Goal: Book appointment/travel/reservation

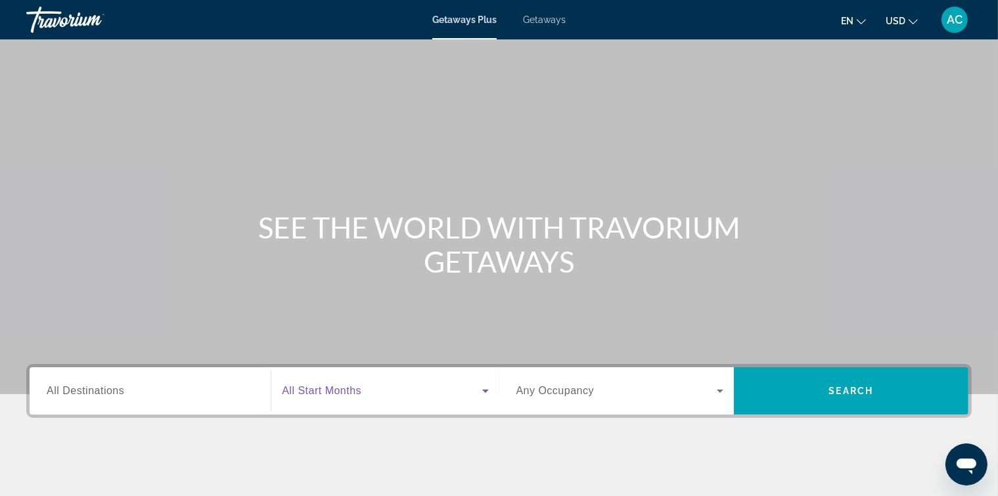
click at [485, 390] on icon "Search widget" at bounding box center [485, 390] width 7 height 3
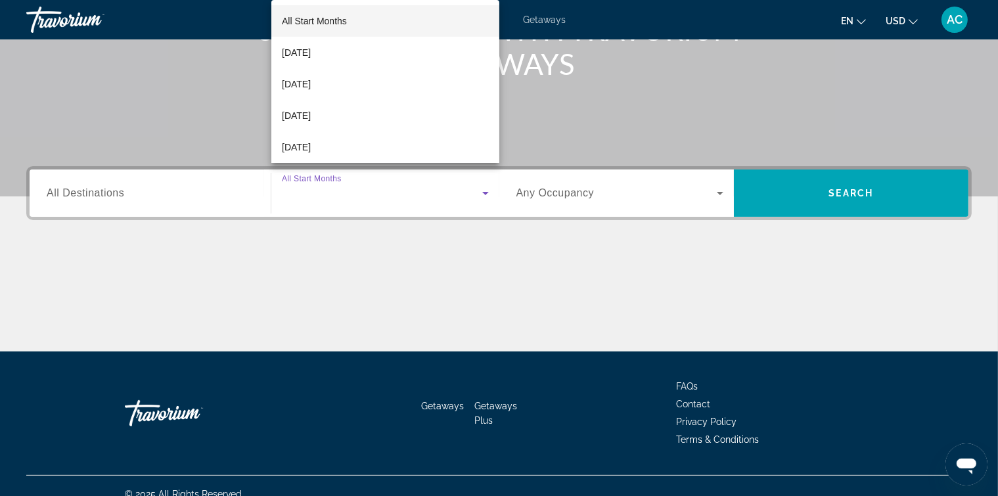
scroll to position [213, 0]
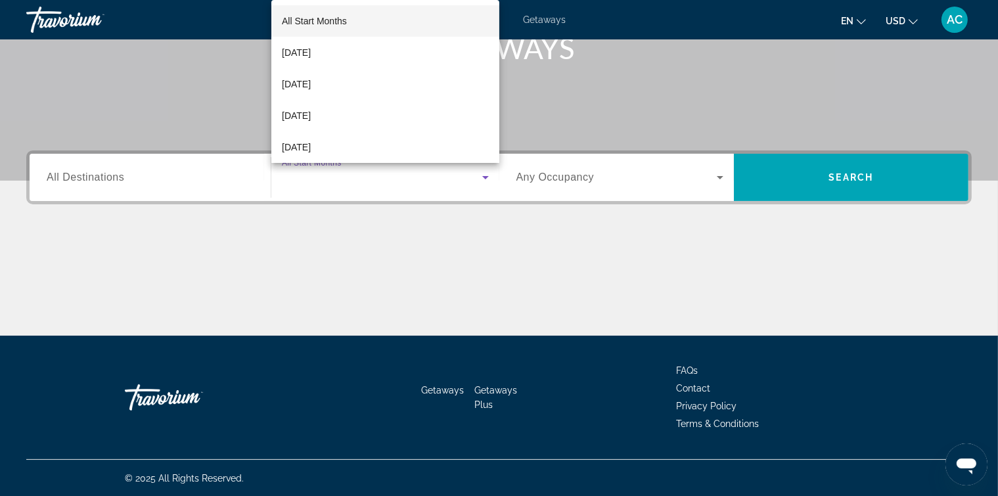
click at [488, 391] on div at bounding box center [499, 248] width 998 height 496
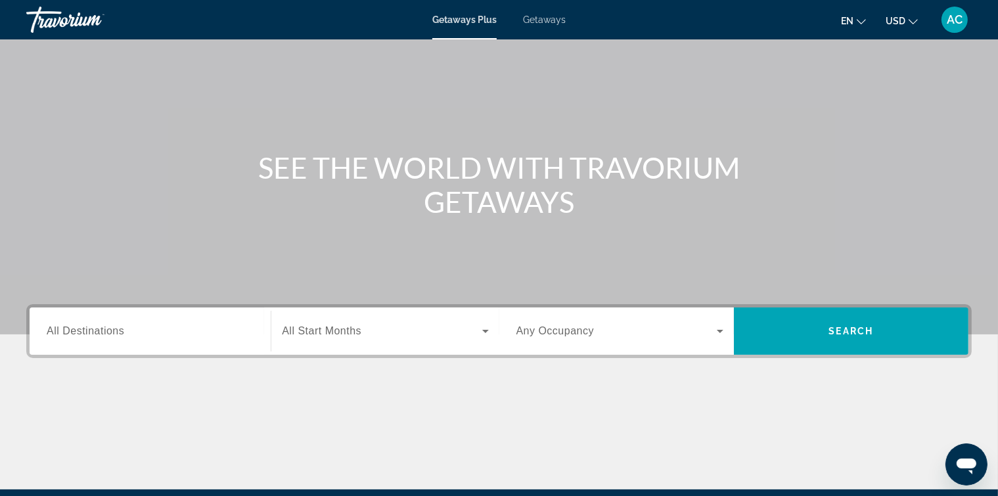
scroll to position [0, 0]
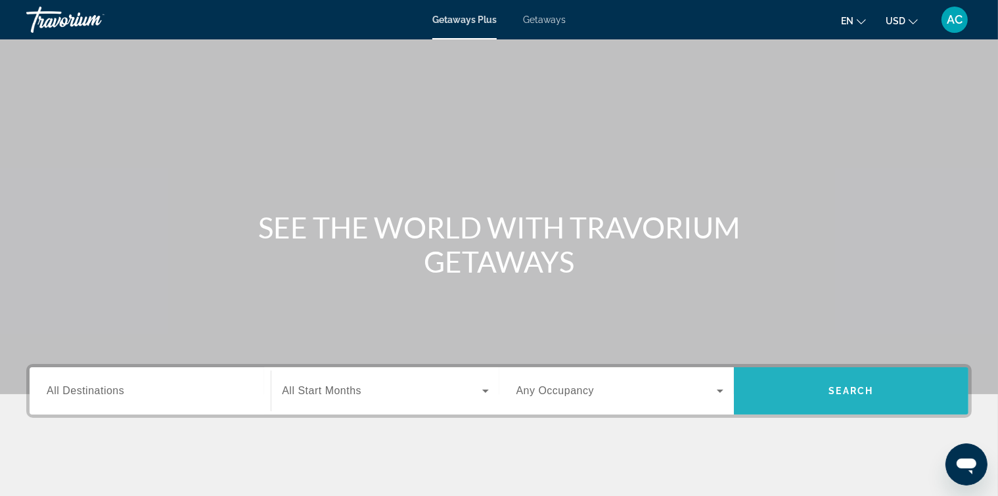
click at [857, 394] on span "Search" at bounding box center [851, 391] width 45 height 11
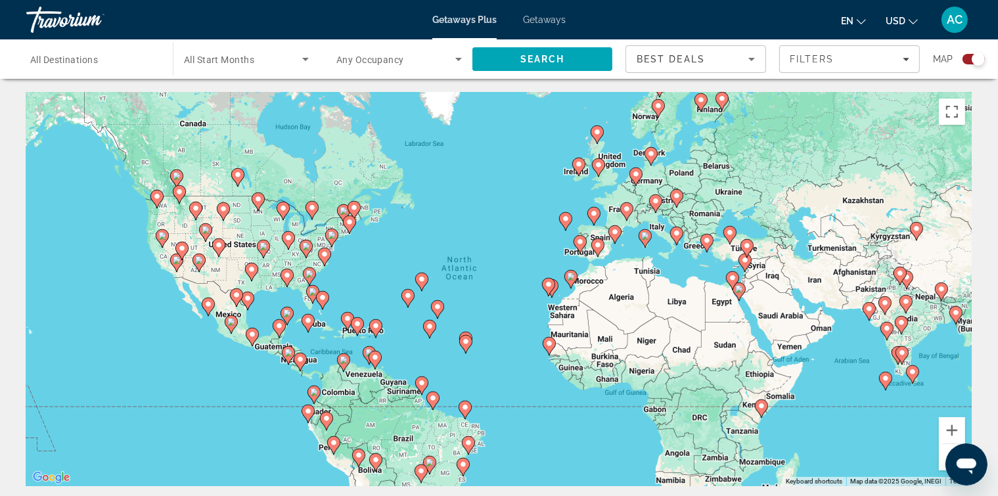
click at [220, 58] on span "All Start Months" at bounding box center [219, 60] width 70 height 11
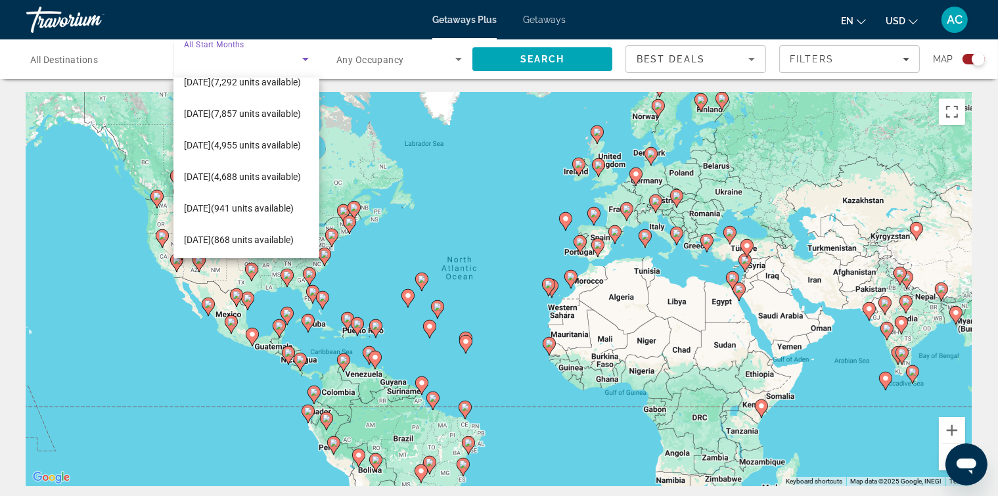
scroll to position [112, 0]
click at [216, 201] on span "[DATE] (941 units available)" at bounding box center [239, 207] width 110 height 16
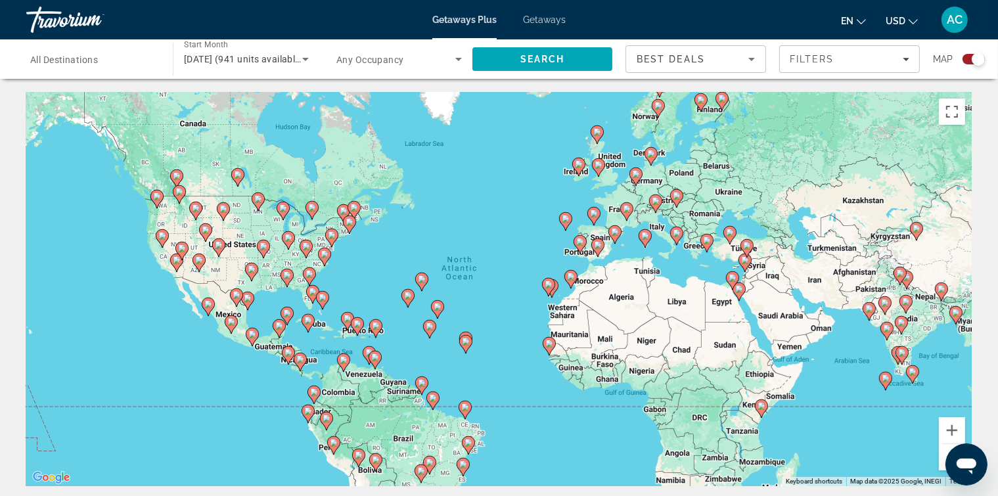
drag, startPoint x: 455, startPoint y: 61, endPoint x: 389, endPoint y: 114, distance: 85.0
click at [749, 59] on icon "Sort by" at bounding box center [751, 59] width 16 height 16
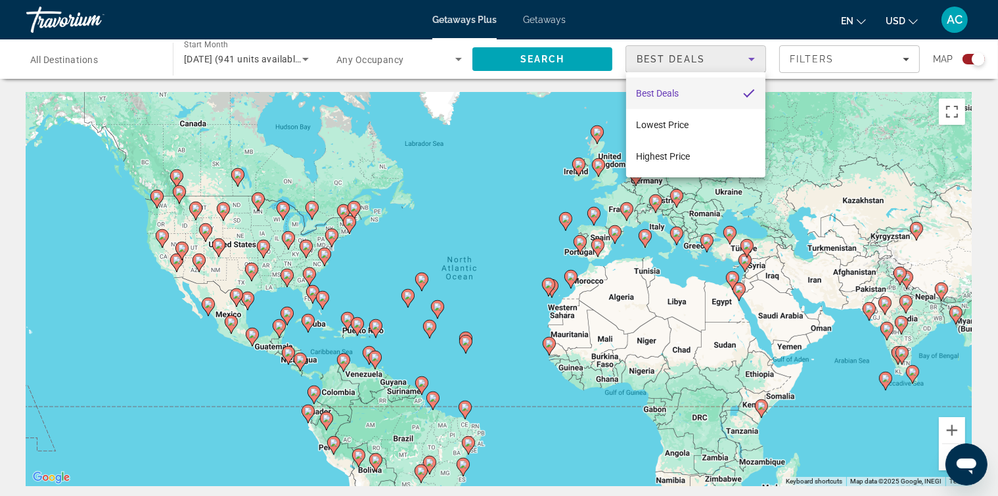
click at [517, 192] on div at bounding box center [499, 248] width 998 height 496
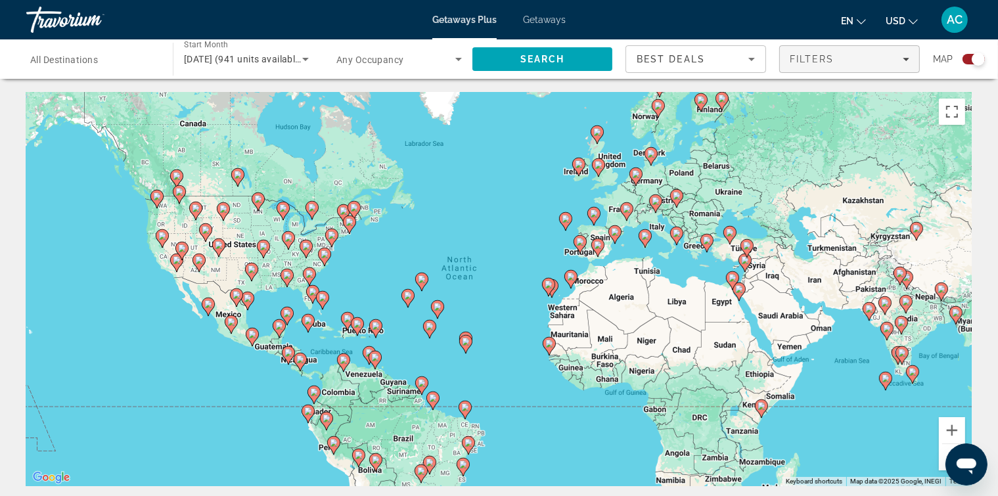
click at [902, 59] on icon "Filters" at bounding box center [905, 59] width 7 height 7
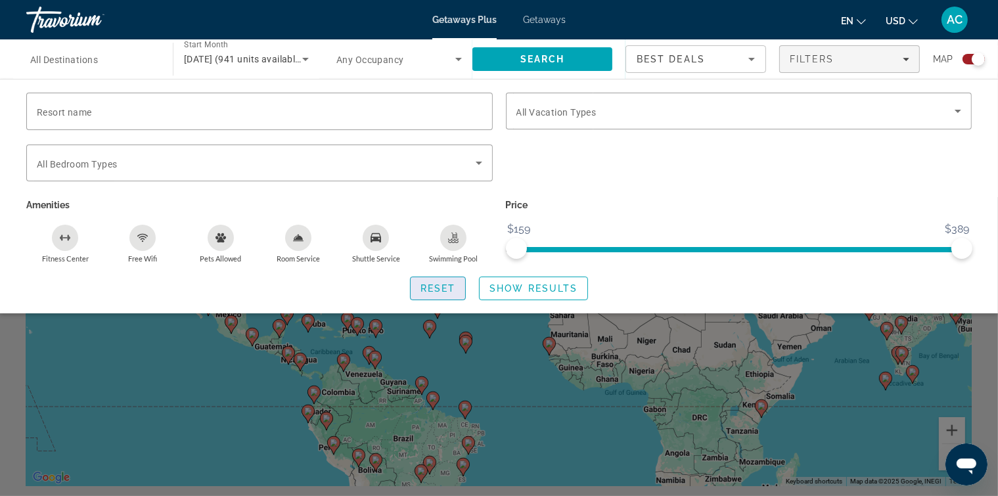
click at [449, 292] on span "Reset" at bounding box center [437, 288] width 35 height 11
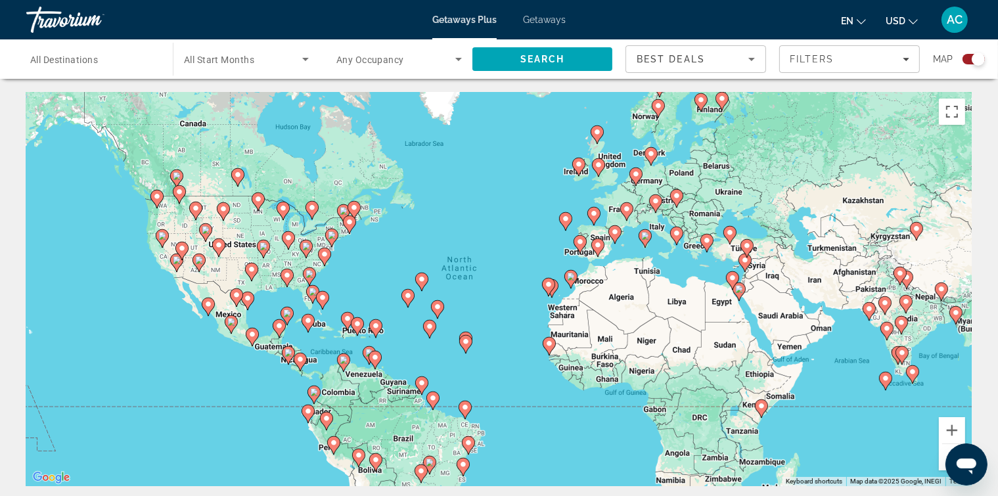
click at [448, 293] on div "To activate drag with keyboard, press Alt + Enter. Once in keyboard drag state,…" at bounding box center [498, 289] width 945 height 394
